Goal: Transaction & Acquisition: Purchase product/service

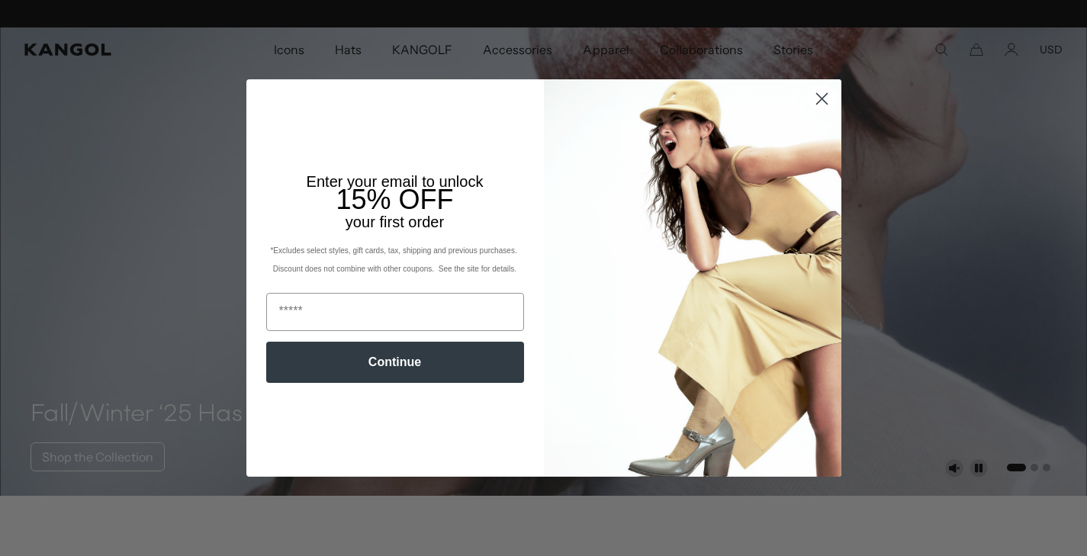
scroll to position [0, 314]
click at [819, 98] on icon "Close dialog" at bounding box center [821, 99] width 11 height 11
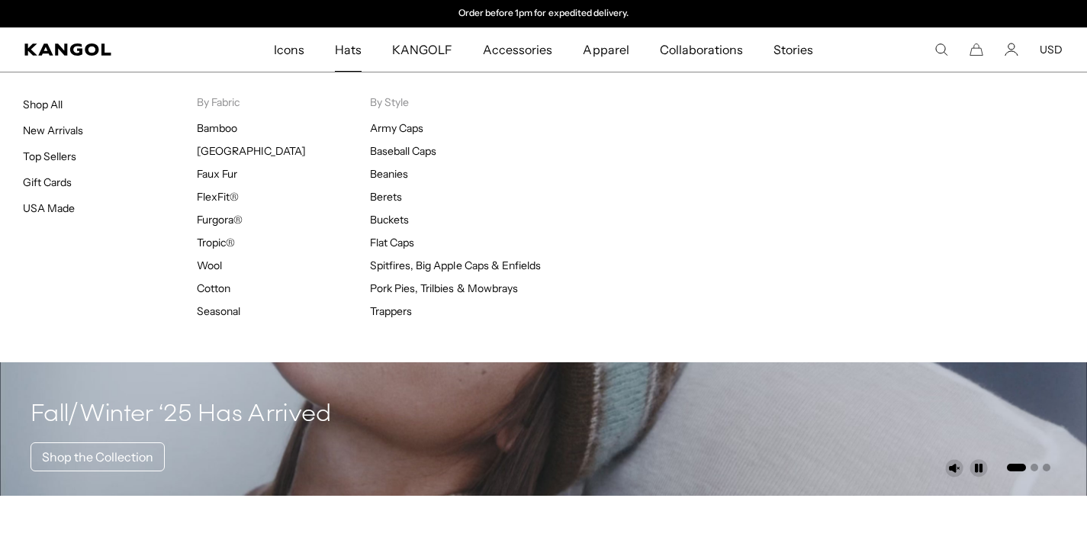
click at [343, 54] on span "Hats" at bounding box center [348, 49] width 27 height 44
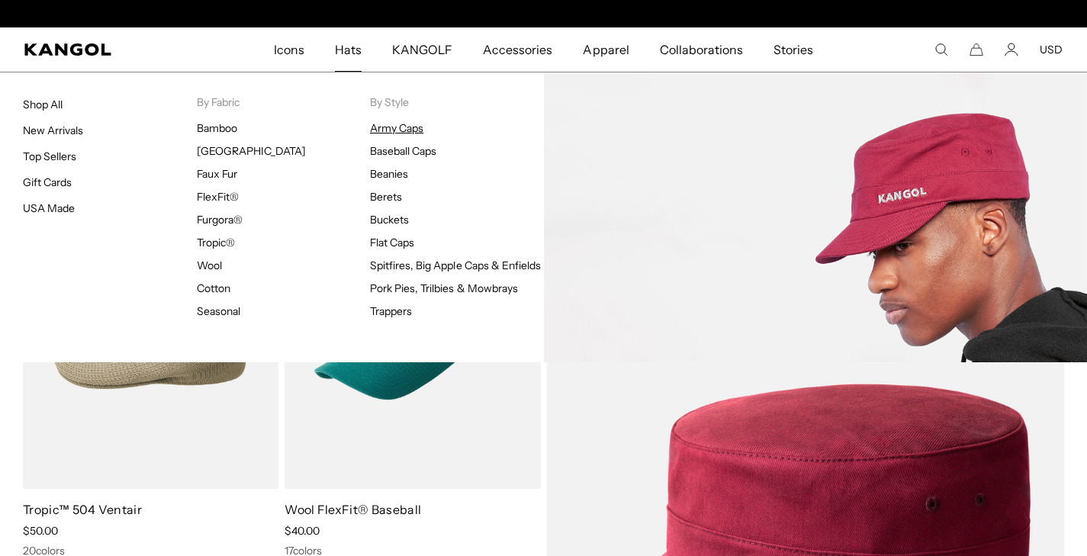
scroll to position [0, 314]
click at [404, 131] on link "Army Caps" at bounding box center [396, 128] width 53 height 14
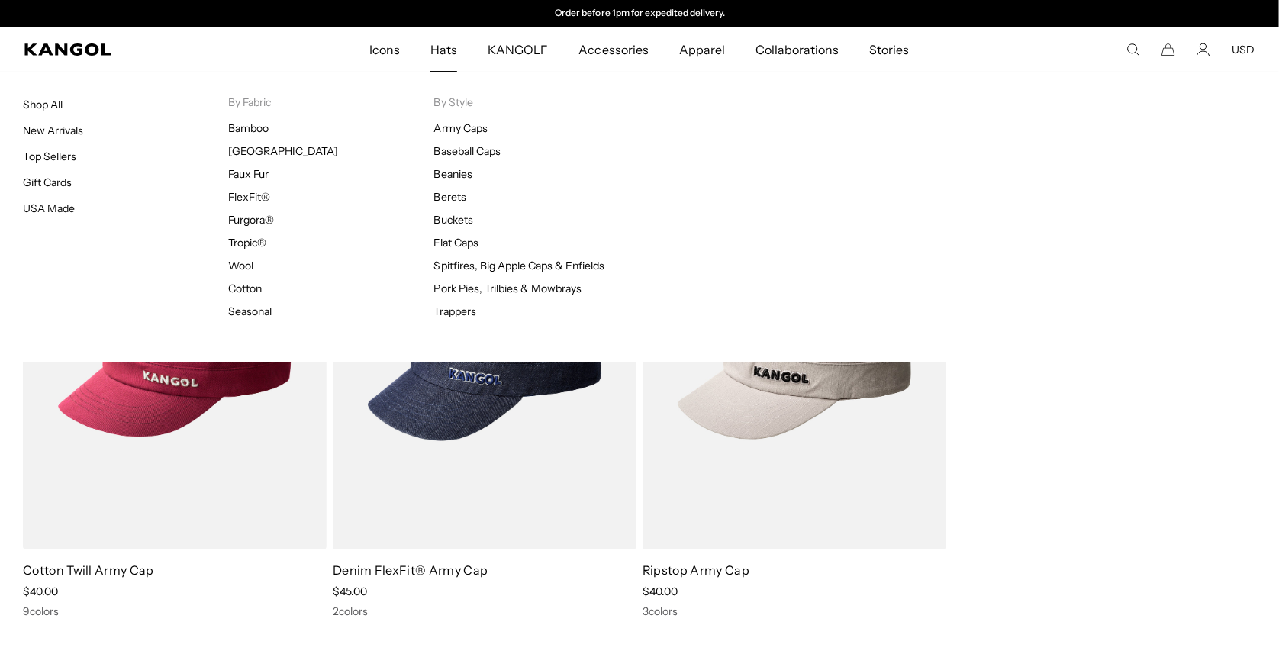
click at [444, 52] on span "Hats" at bounding box center [443, 49] width 27 height 44
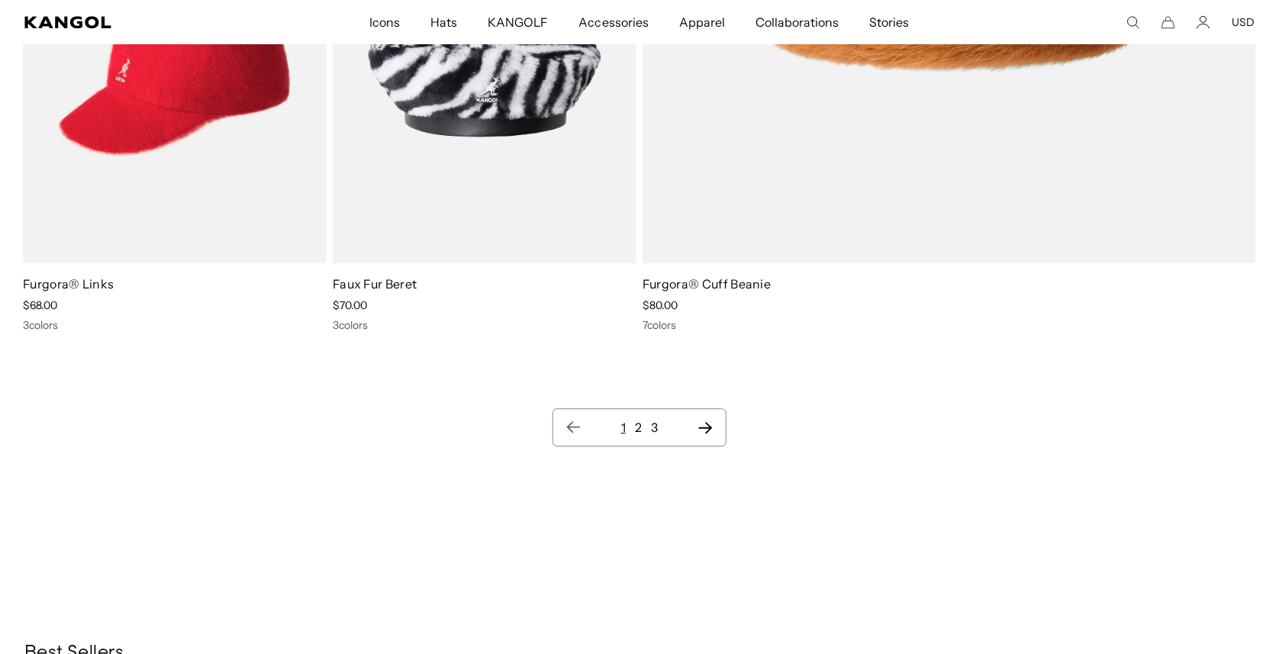
click at [626, 418] on ul "1 2 3" at bounding box center [639, 427] width 148 height 18
click at [640, 420] on link "2" at bounding box center [638, 427] width 7 height 15
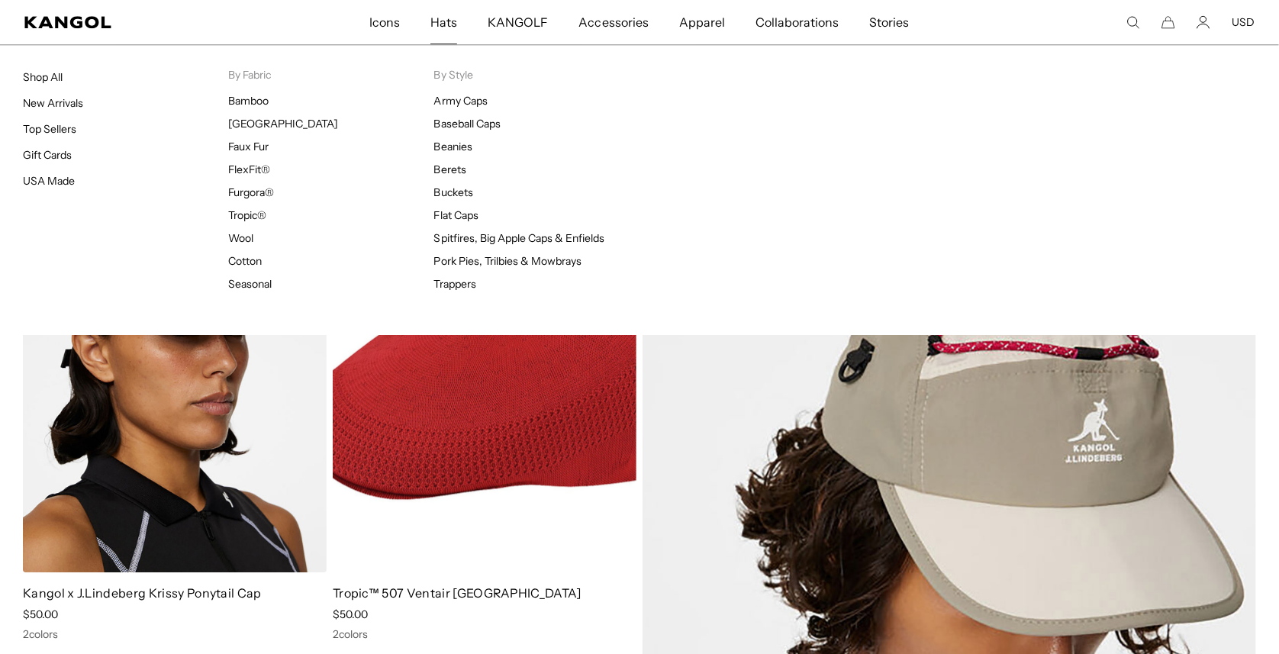
click at [444, 27] on span "Hats" at bounding box center [443, 22] width 27 height 44
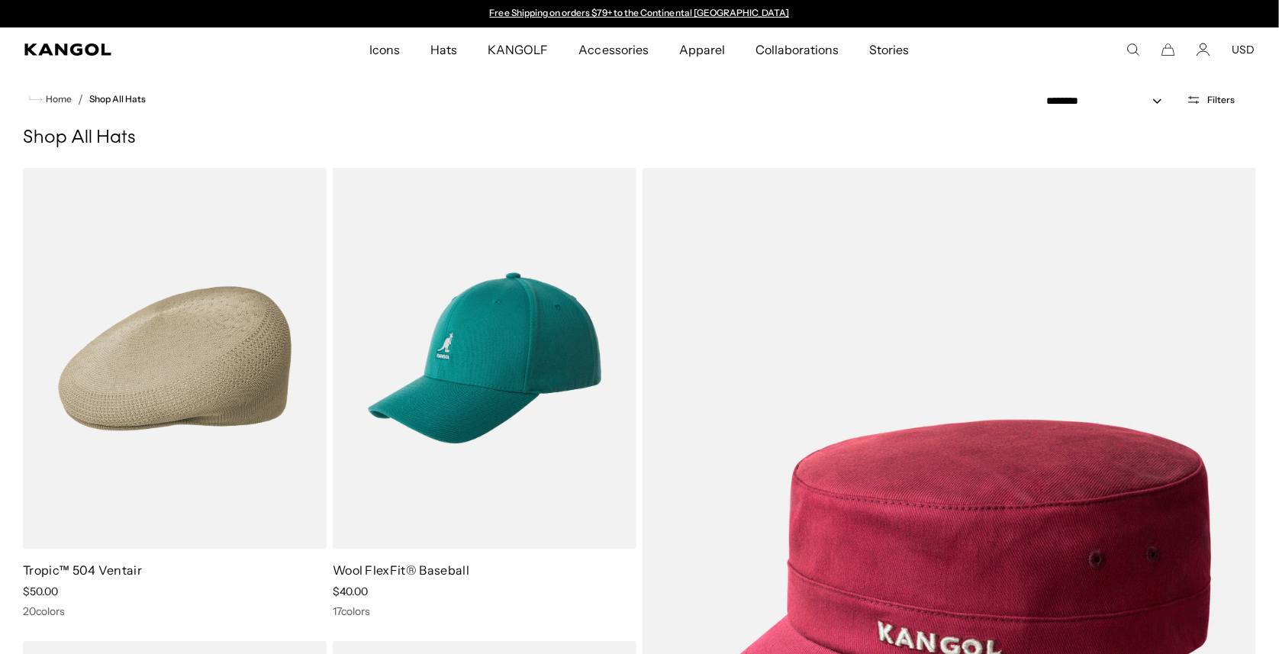
click at [1211, 101] on span "Filters" at bounding box center [1220, 100] width 27 height 11
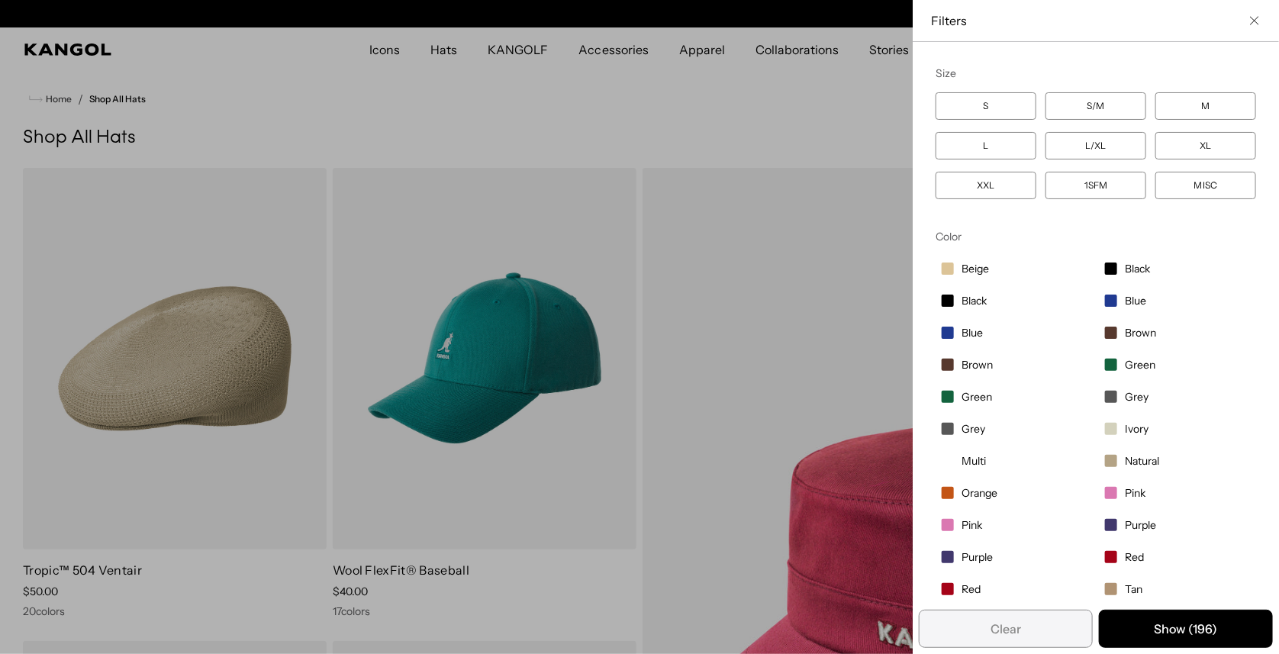
scroll to position [0, 314]
click at [1256, 16] on icon "Close filter list" at bounding box center [1254, 20] width 9 height 9
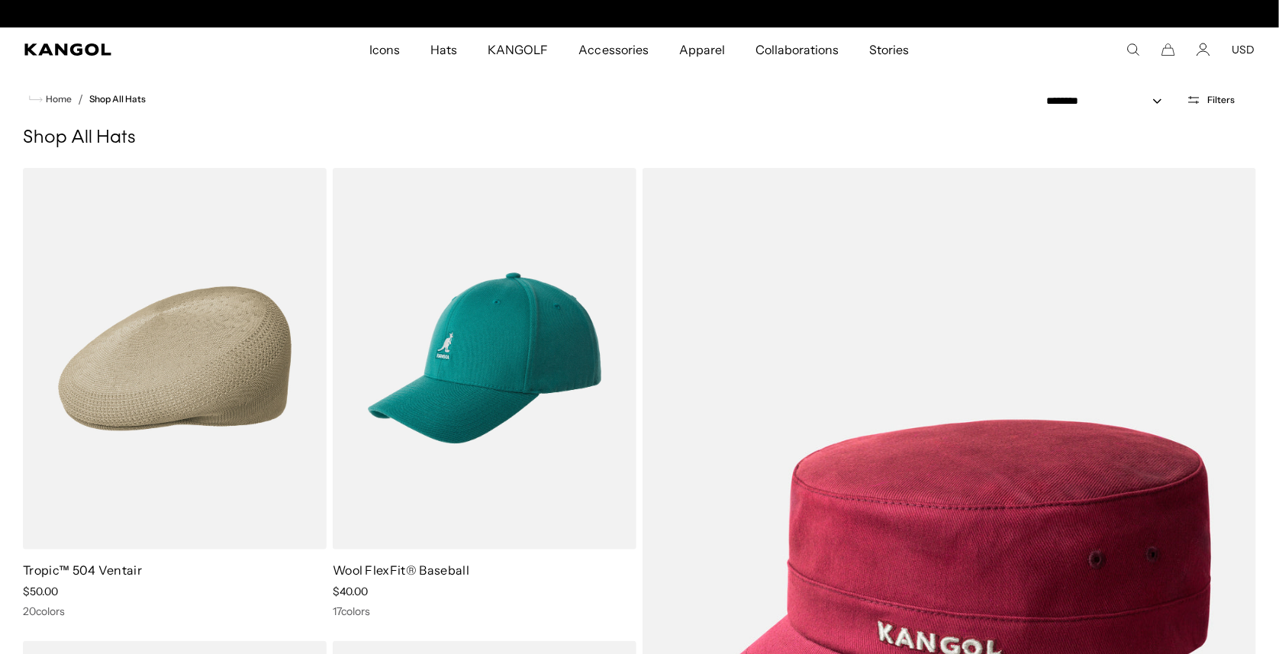
scroll to position [0, 0]
